Goal: Find specific page/section: Find specific page/section

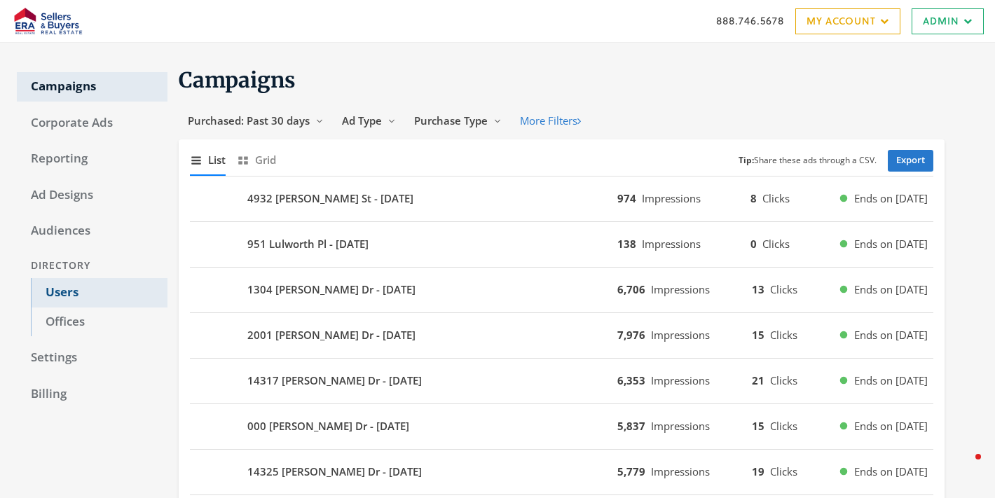
click at [62, 299] on link "Users" at bounding box center [99, 292] width 137 height 29
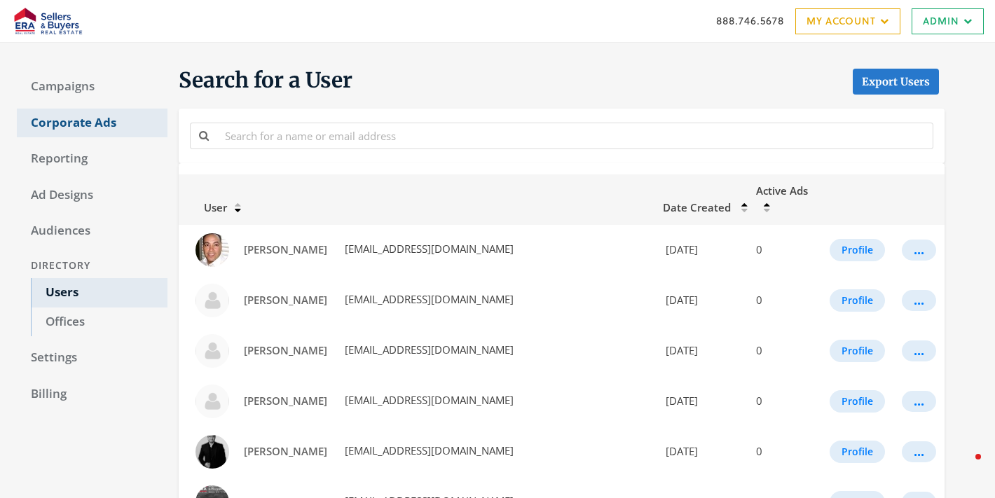
click at [86, 85] on link "Campaigns" at bounding box center [92, 86] width 151 height 29
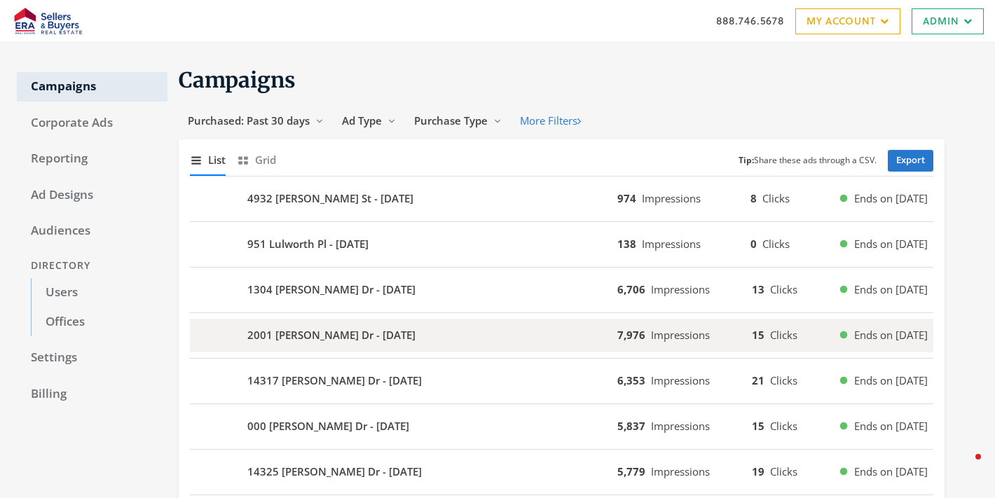
scroll to position [894, 0]
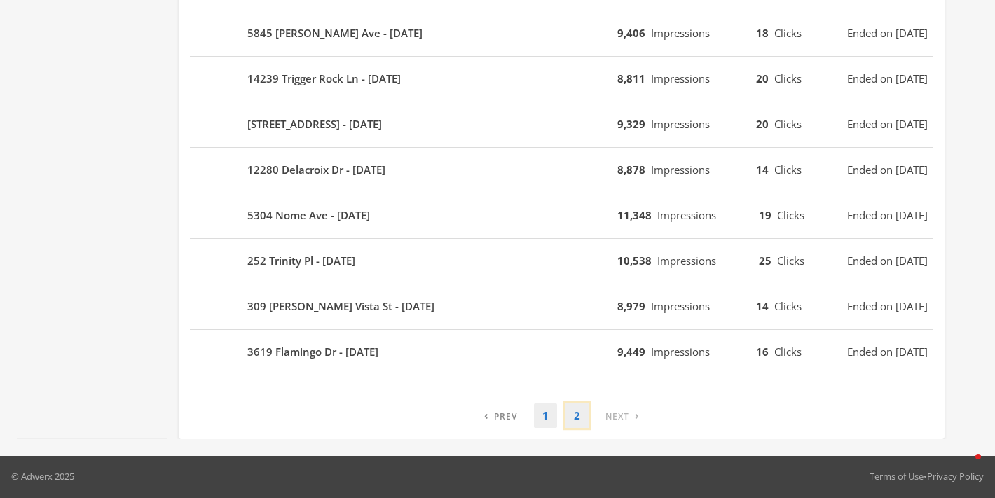
click at [577, 420] on link "2" at bounding box center [576, 416] width 23 height 25
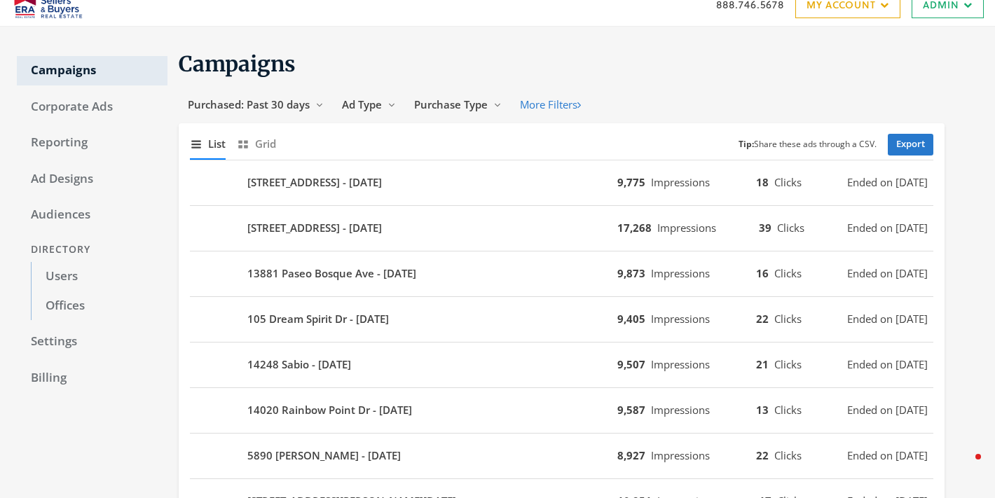
scroll to position [0, 0]
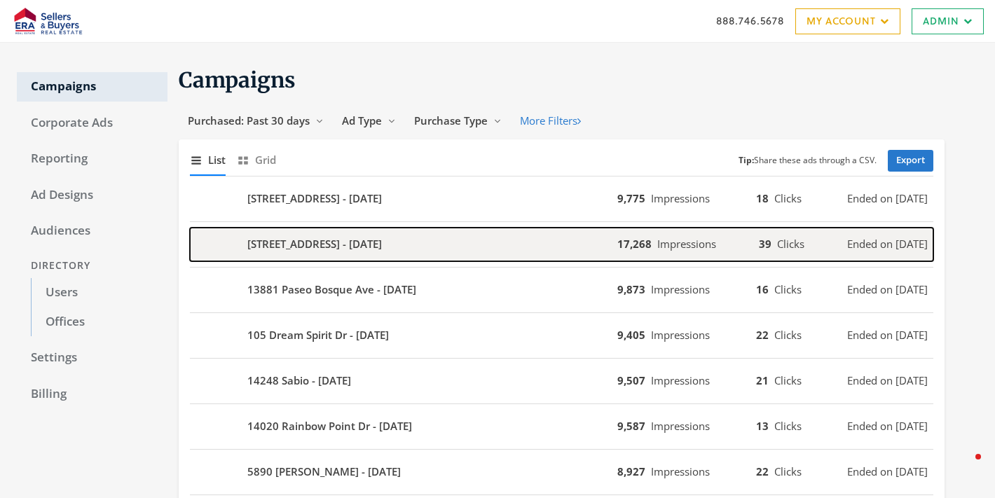
click at [549, 247] on div "[STREET_ADDRESS] - [DATE]" at bounding box center [403, 245] width 427 height 34
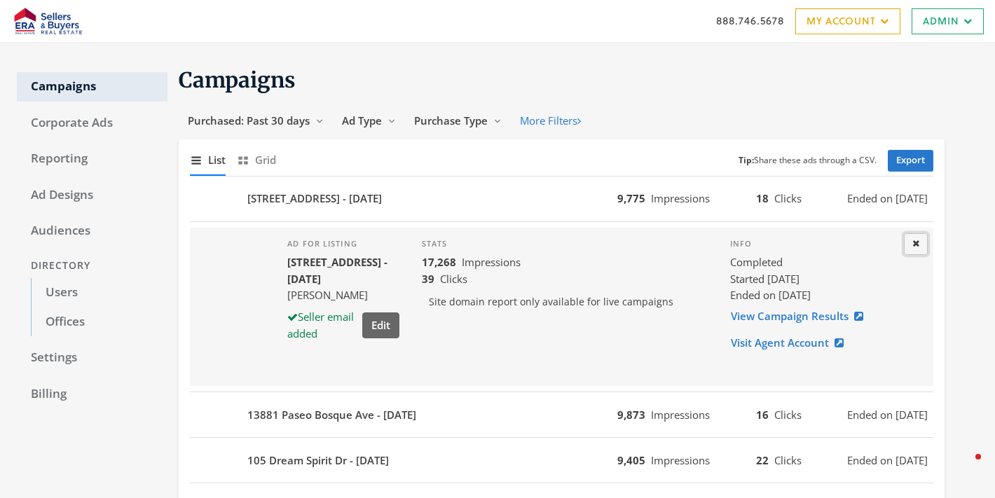
click at [914, 247] on icon at bounding box center [915, 243] width 7 height 9
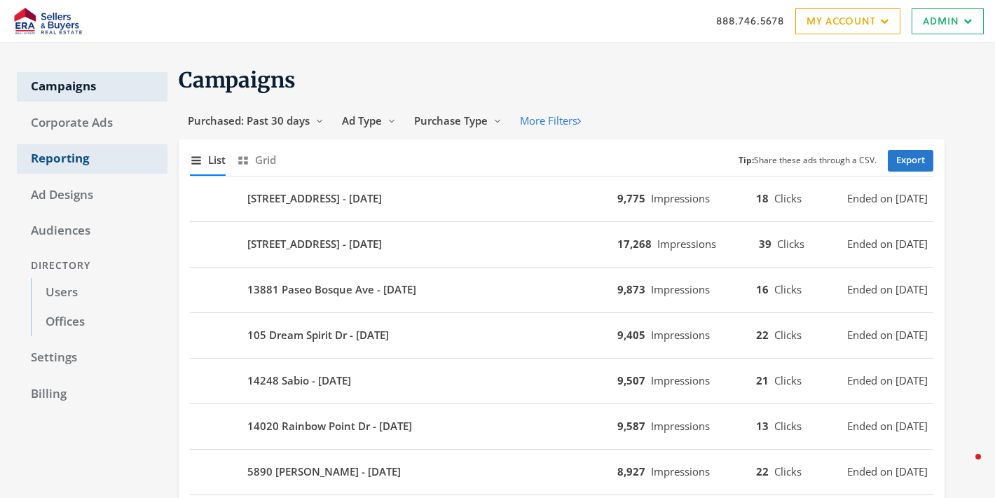
click at [60, 150] on link "Reporting" at bounding box center [92, 158] width 151 height 29
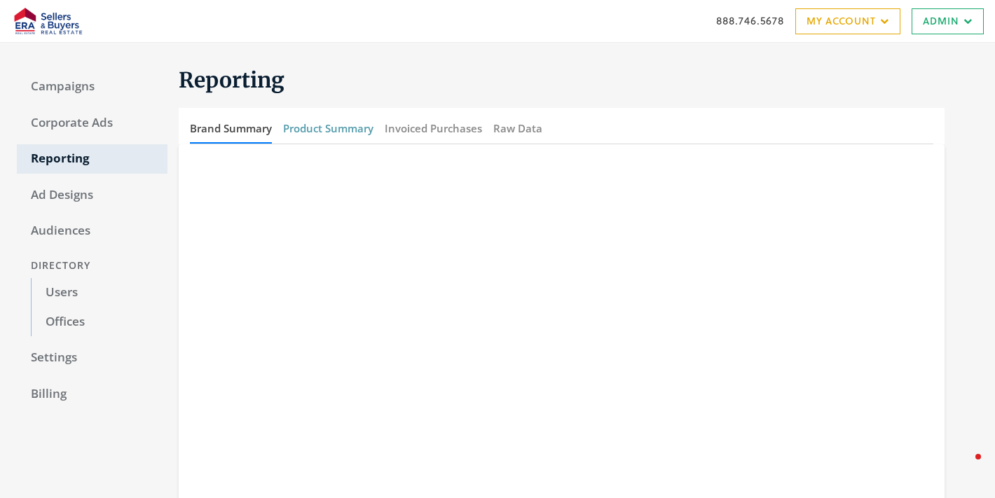
click at [337, 128] on button "Product Summary" at bounding box center [328, 128] width 90 height 30
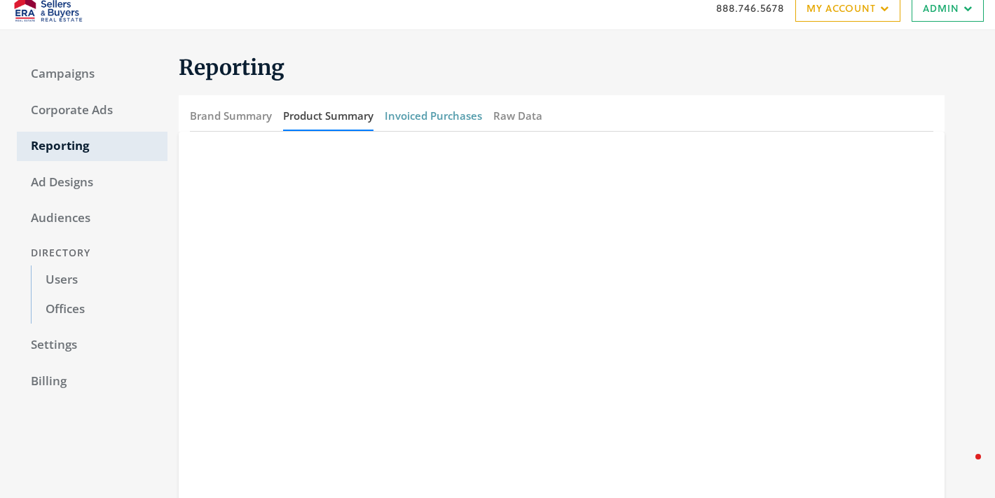
click at [413, 112] on button "Invoiced Purchases" at bounding box center [433, 116] width 97 height 30
click at [529, 120] on button "Raw Data" at bounding box center [517, 116] width 49 height 30
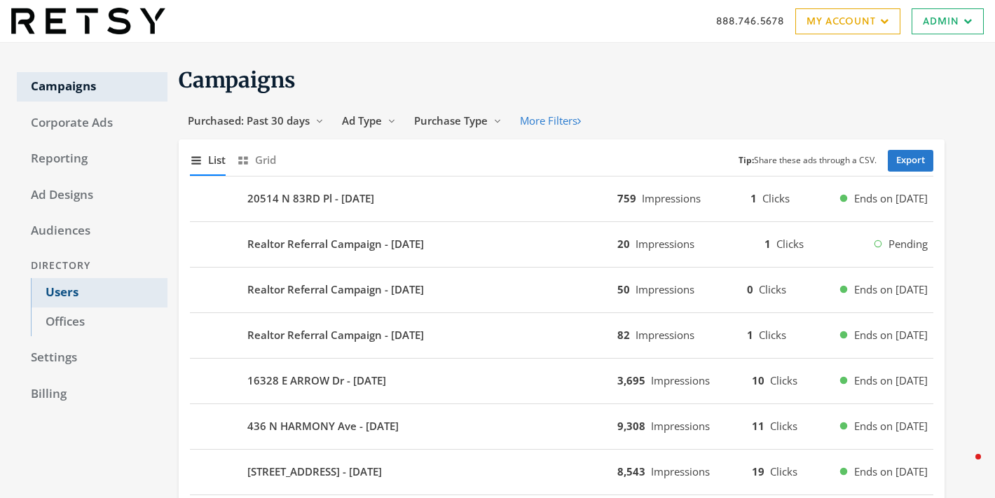
click at [55, 285] on link "Users" at bounding box center [99, 292] width 137 height 29
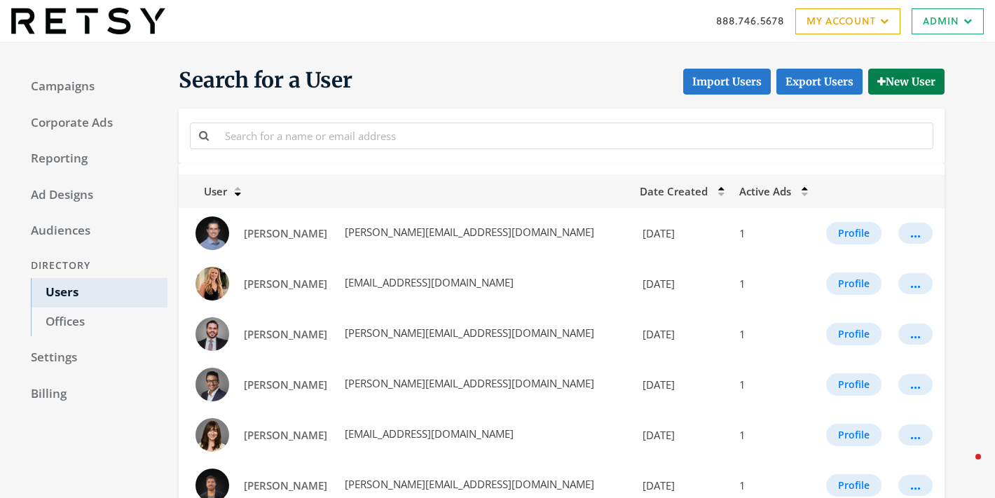
click at [313, 150] on div at bounding box center [561, 136] width 750 height 32
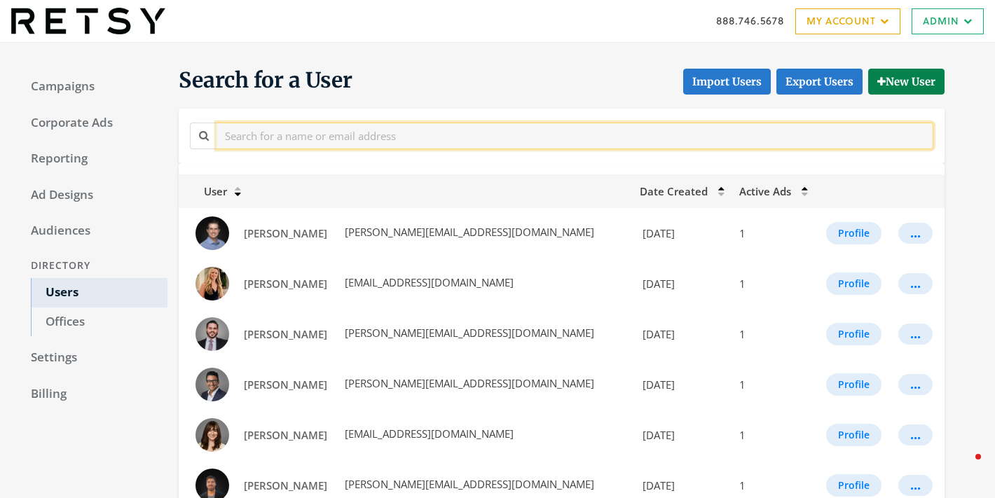
click at [311, 139] on input "text" at bounding box center [574, 136] width 717 height 26
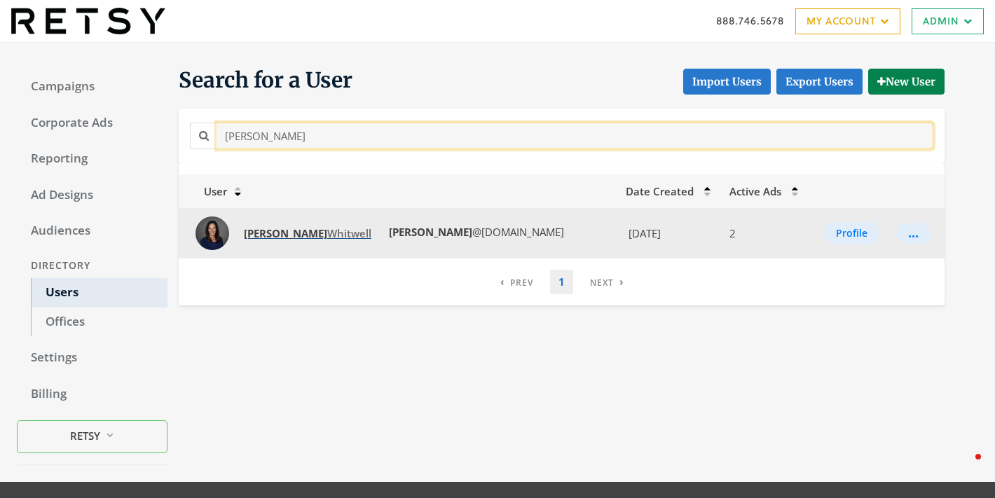
type input "emily"
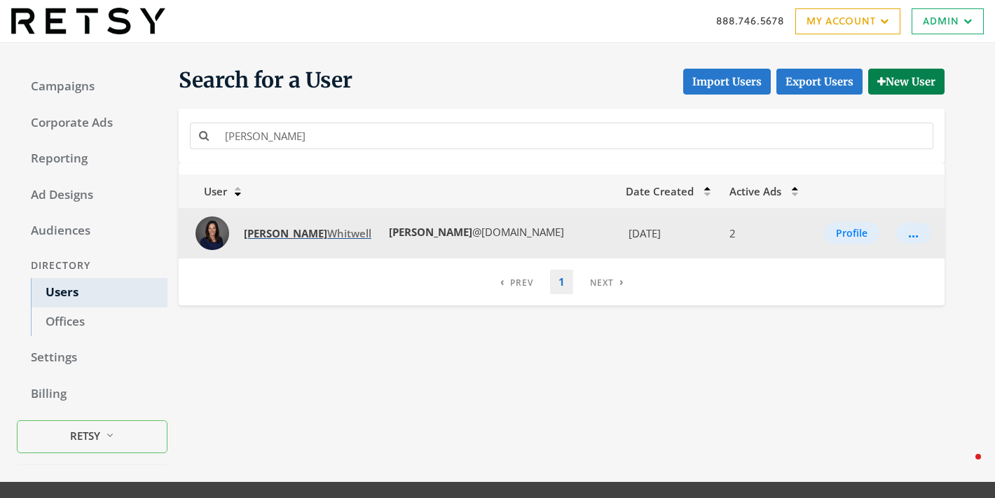
click at [284, 236] on span "Emily Whitwell" at bounding box center [308, 233] width 128 height 14
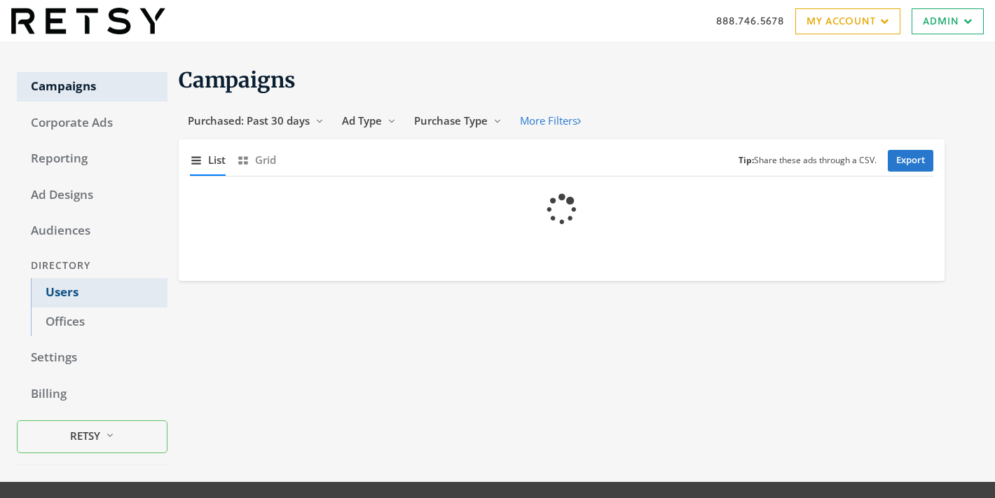
click at [65, 298] on link "Users" at bounding box center [99, 292] width 137 height 29
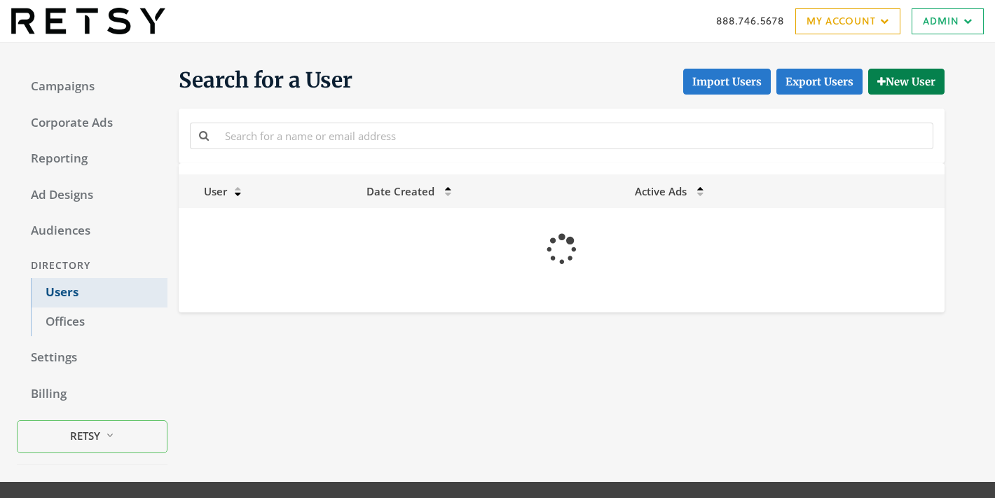
click at [75, 283] on link "Users" at bounding box center [99, 292] width 137 height 29
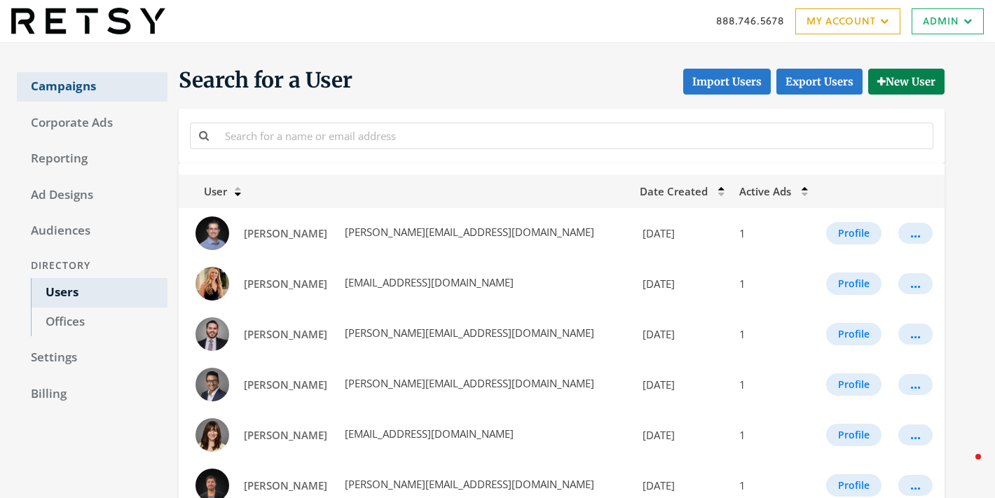
click at [65, 85] on link "Campaigns" at bounding box center [92, 86] width 151 height 29
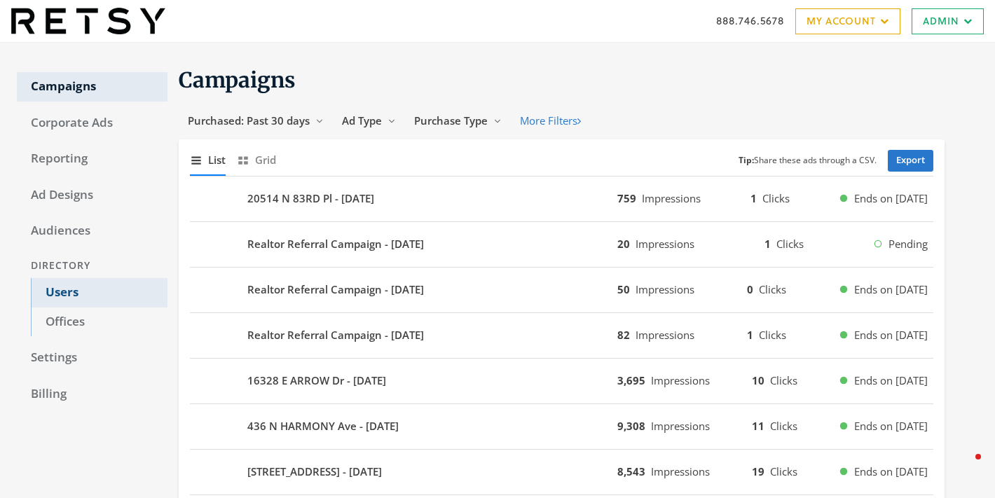
click at [61, 281] on link "Users" at bounding box center [99, 292] width 137 height 29
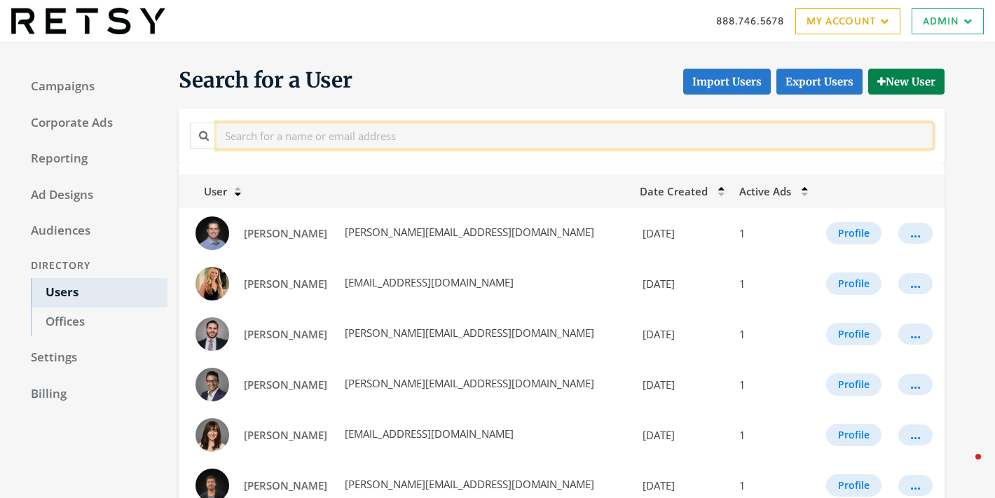
click at [313, 139] on input "text" at bounding box center [574, 136] width 717 height 26
